Goal: Communication & Community: Answer question/provide support

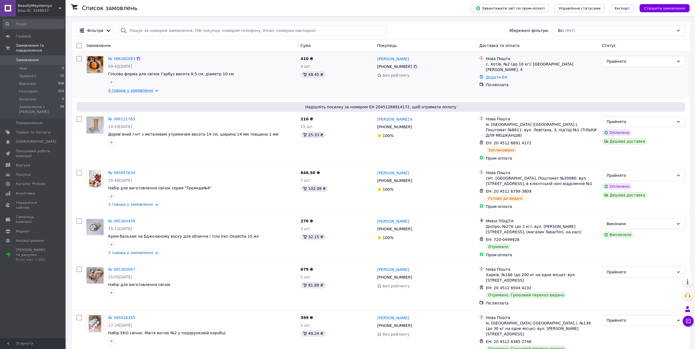
click at [151, 91] on link "3 товара у замовленні" at bounding box center [130, 90] width 45 height 4
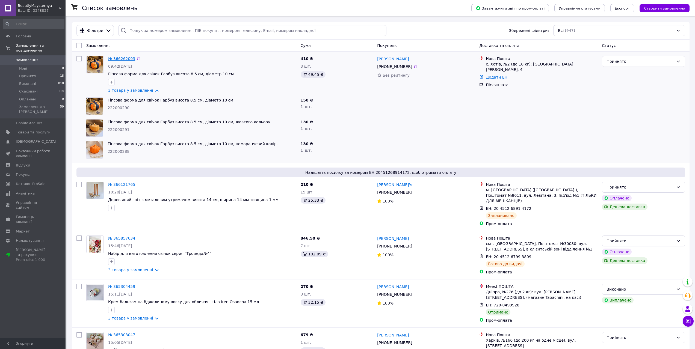
click at [123, 60] on link "№ 366262093" at bounding box center [121, 59] width 27 height 4
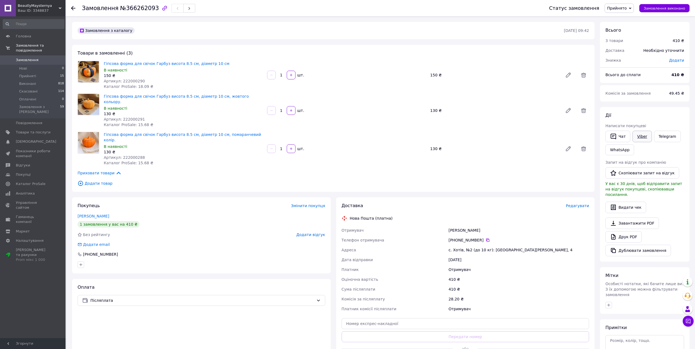
click at [643, 138] on link "Viber" at bounding box center [642, 136] width 19 height 11
drag, startPoint x: 103, startPoint y: 95, endPoint x: 211, endPoint y: 98, distance: 108.2
click at [211, 98] on div "Гіпсова форма для свічок Гарбуз висота 8.5 см, діаметр 10 см, жовтого кольору. …" at bounding box center [183, 111] width 163 height 36
copy link "Гіпсова форма для свічок Гарбуз висота 8.5 см, діаметр 10 см"
click at [621, 138] on button "Чат" at bounding box center [618, 136] width 25 height 11
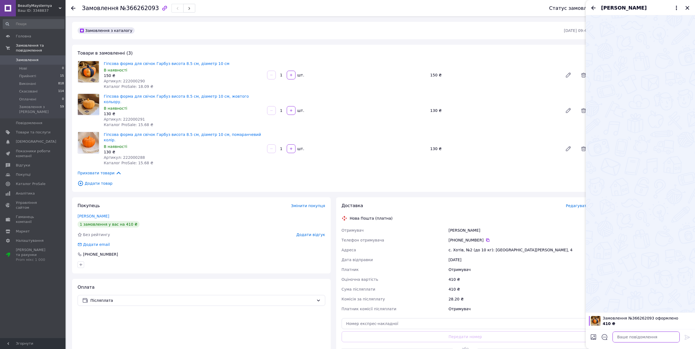
click at [623, 337] on textarea at bounding box center [646, 337] width 67 height 11
paste textarea "Вітаємо, Юлія дякуємо за замовлення: Гіпсова форма для свічок Гарбуз висота 8.5…"
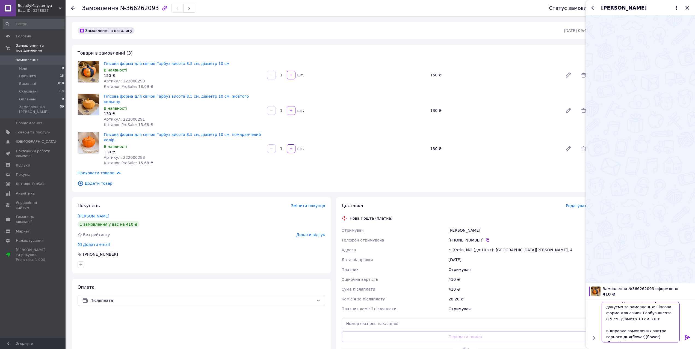
scroll to position [5, 0]
drag, startPoint x: 648, startPoint y: 307, endPoint x: 650, endPoint y: 319, distance: 12.2
click at [650, 319] on textarea "Вітаємо, Юлія дякуємо за замовлення: Гіпсова форма для свічок Гарбуз висота 8.5…" at bounding box center [641, 322] width 78 height 40
type textarea "Вітаємо, Юлія дякуємо за замовлення відправка замовлення завтра гарного дня(flo…"
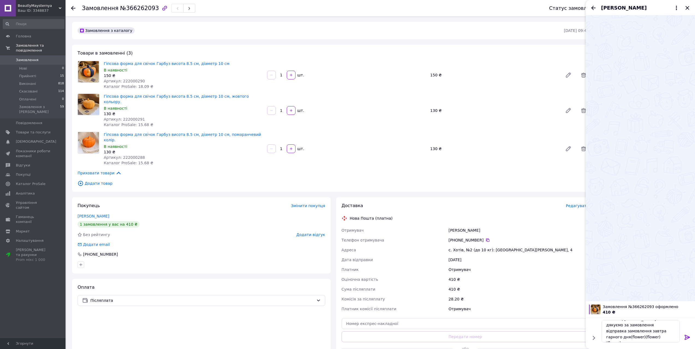
click at [687, 338] on icon at bounding box center [687, 337] width 7 height 7
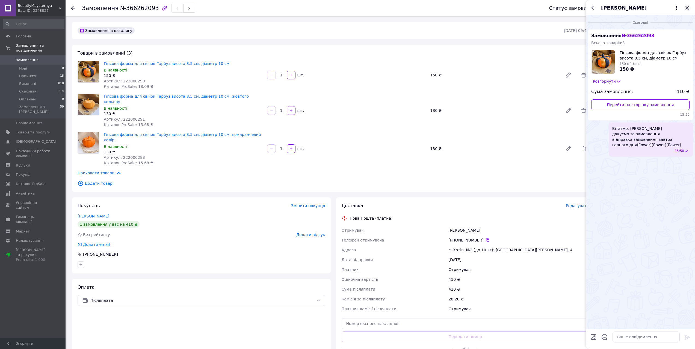
click at [688, 8] on icon "Закрити" at bounding box center [687, 8] width 7 height 7
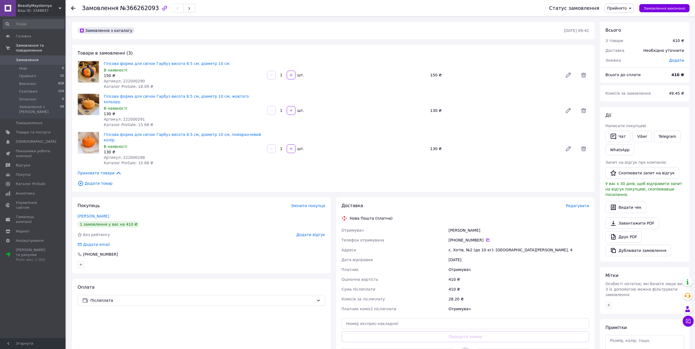
click at [73, 8] on use at bounding box center [73, 8] width 4 height 4
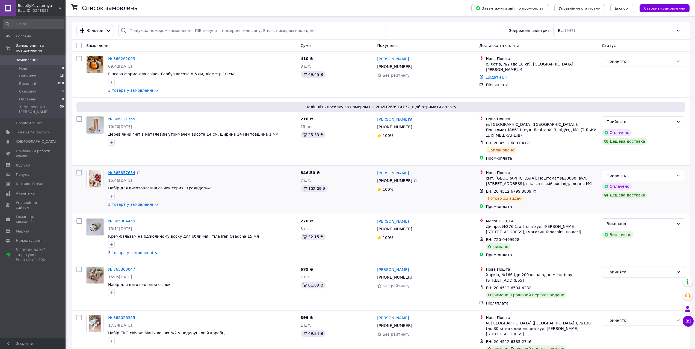
click at [114, 171] on link "№ 365857634" at bounding box center [121, 173] width 27 height 4
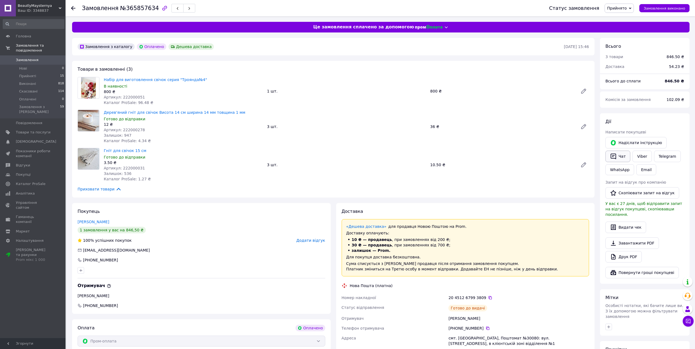
click at [618, 157] on button "Чат" at bounding box center [618, 156] width 25 height 11
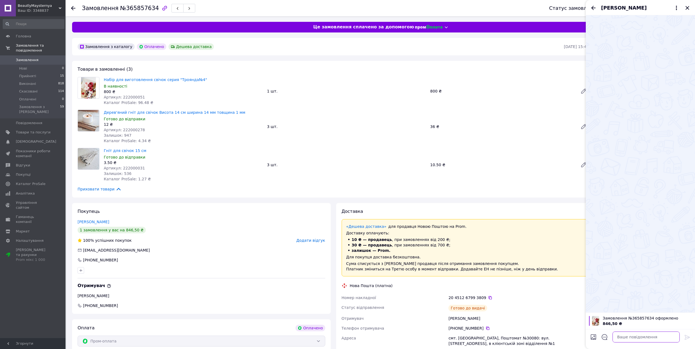
click at [619, 338] on textarea at bounding box center [646, 337] width 67 height 11
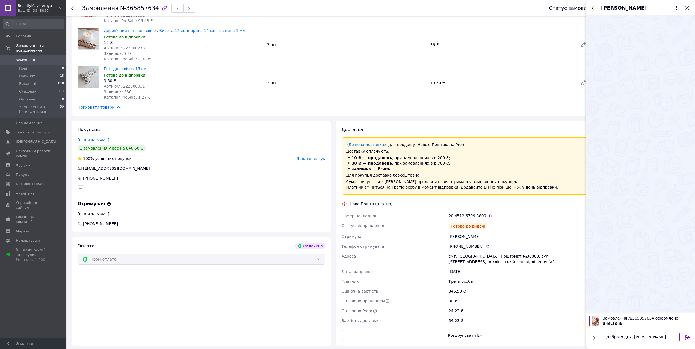
drag, startPoint x: 625, startPoint y: 340, endPoint x: 605, endPoint y: 335, distance: 20.8
click at [605, 335] on textarea "Доброго дня, Борис замовлення чека" at bounding box center [641, 337] width 78 height 11
type textarea "ка"
drag, startPoint x: 617, startPoint y: 339, endPoint x: 605, endPoint y: 338, distance: 12.7
click at [605, 338] on textarea "ка" at bounding box center [641, 337] width 78 height 11
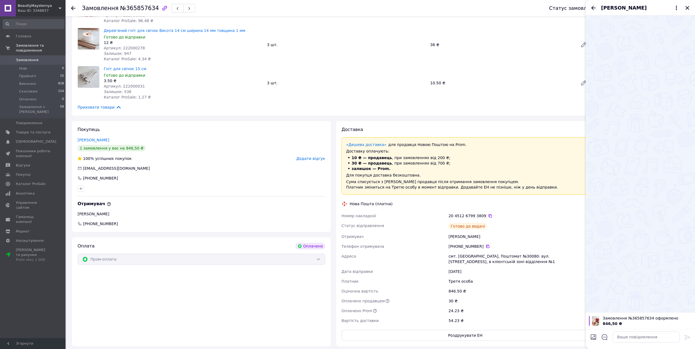
click at [688, 8] on icon "Закрити" at bounding box center [688, 8] width 4 height 4
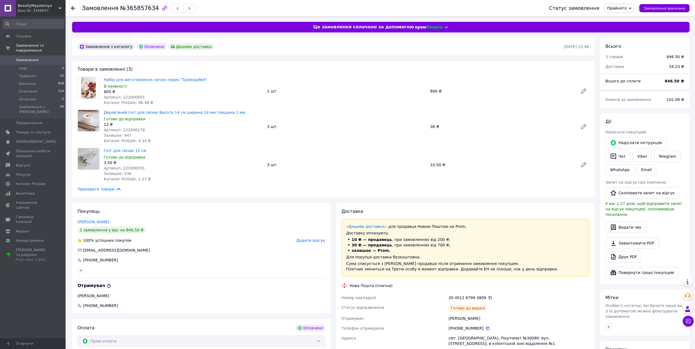
click at [73, 9] on icon at bounding box center [73, 8] width 4 height 4
